Goal: Check status: Check status

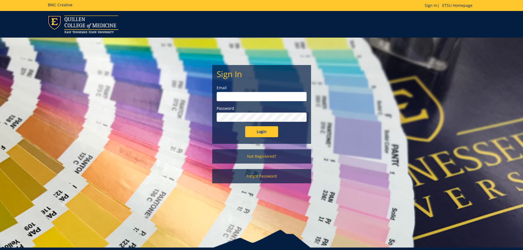
type input "[PERSON_NAME][EMAIL_ADDRESS][DOMAIN_NAME]"
click at [263, 130] on input "Login" at bounding box center [261, 131] width 33 height 11
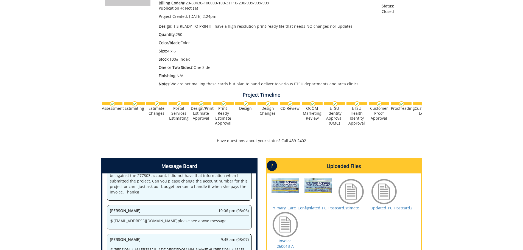
scroll to position [137, 0]
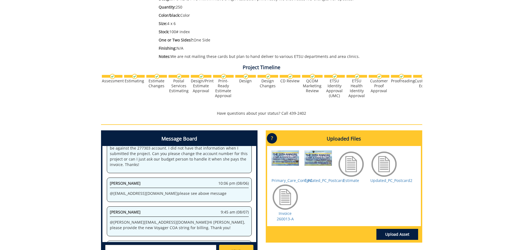
click at [282, 202] on div at bounding box center [285, 196] width 27 height 27
click at [285, 218] on link "Invoice 260013-A" at bounding box center [285, 216] width 17 height 11
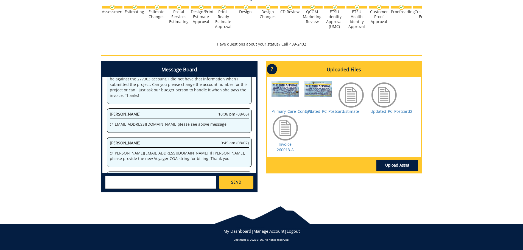
scroll to position [0, 0]
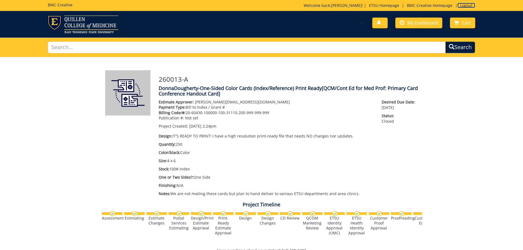
click at [471, 4] on link "Logout" at bounding box center [467, 5] width 18 height 5
